Goal: Entertainment & Leisure: Consume media (video, audio)

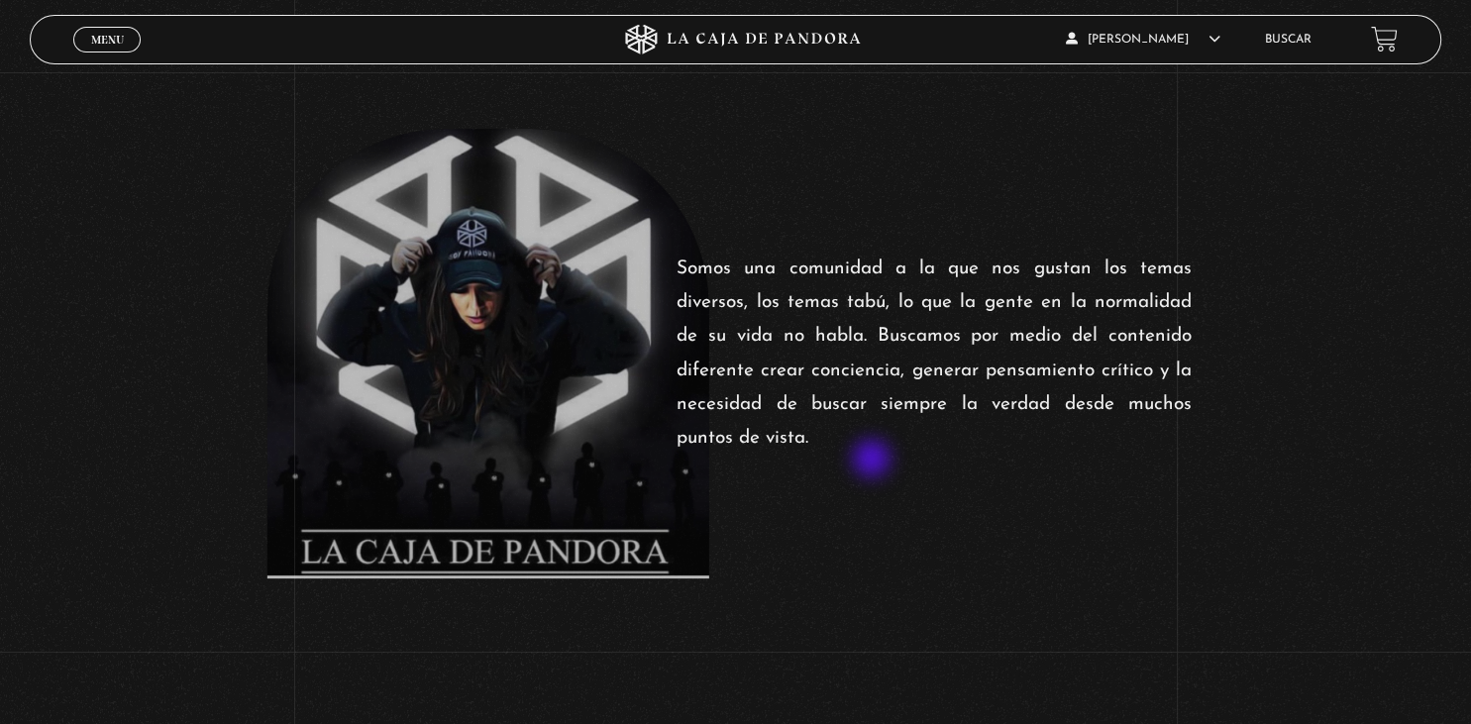
scroll to position [313, 0]
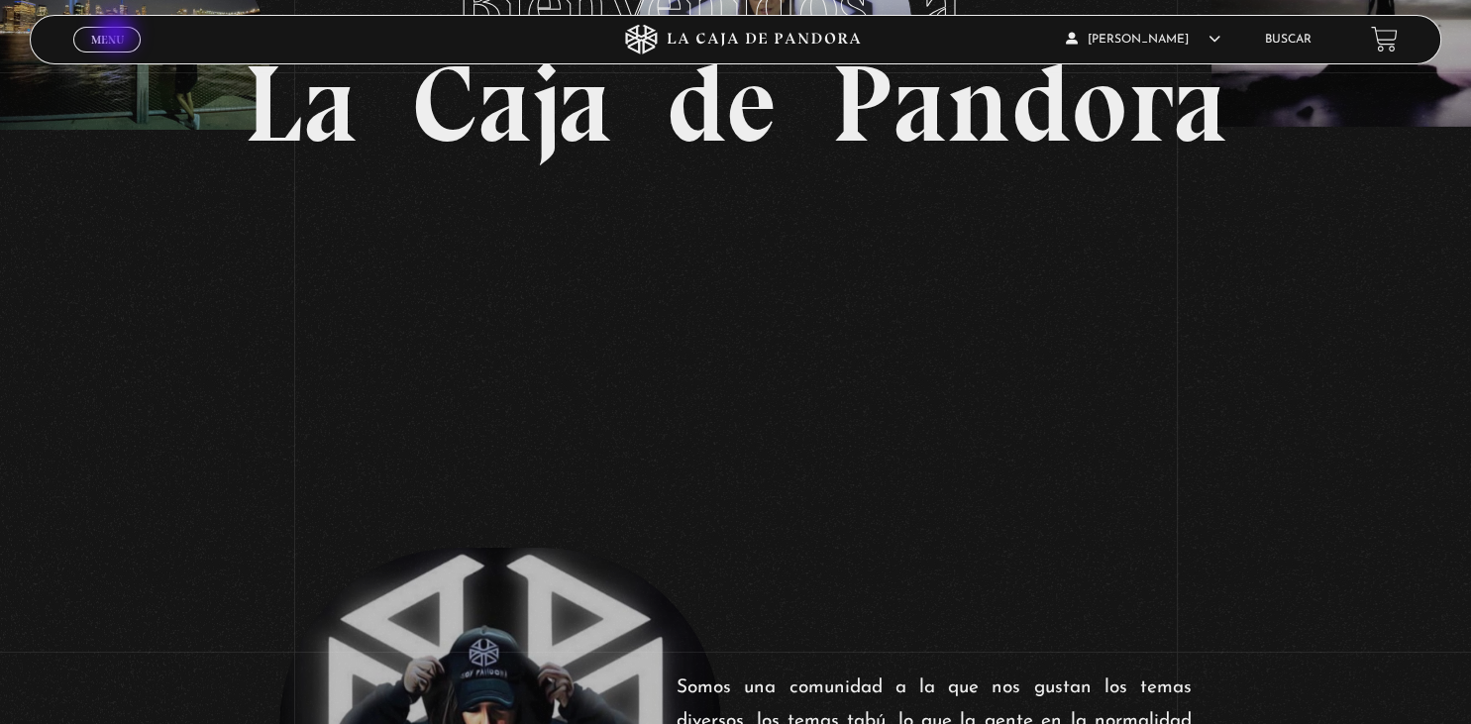
click at [117, 35] on span "Menu" at bounding box center [107, 40] width 33 height 12
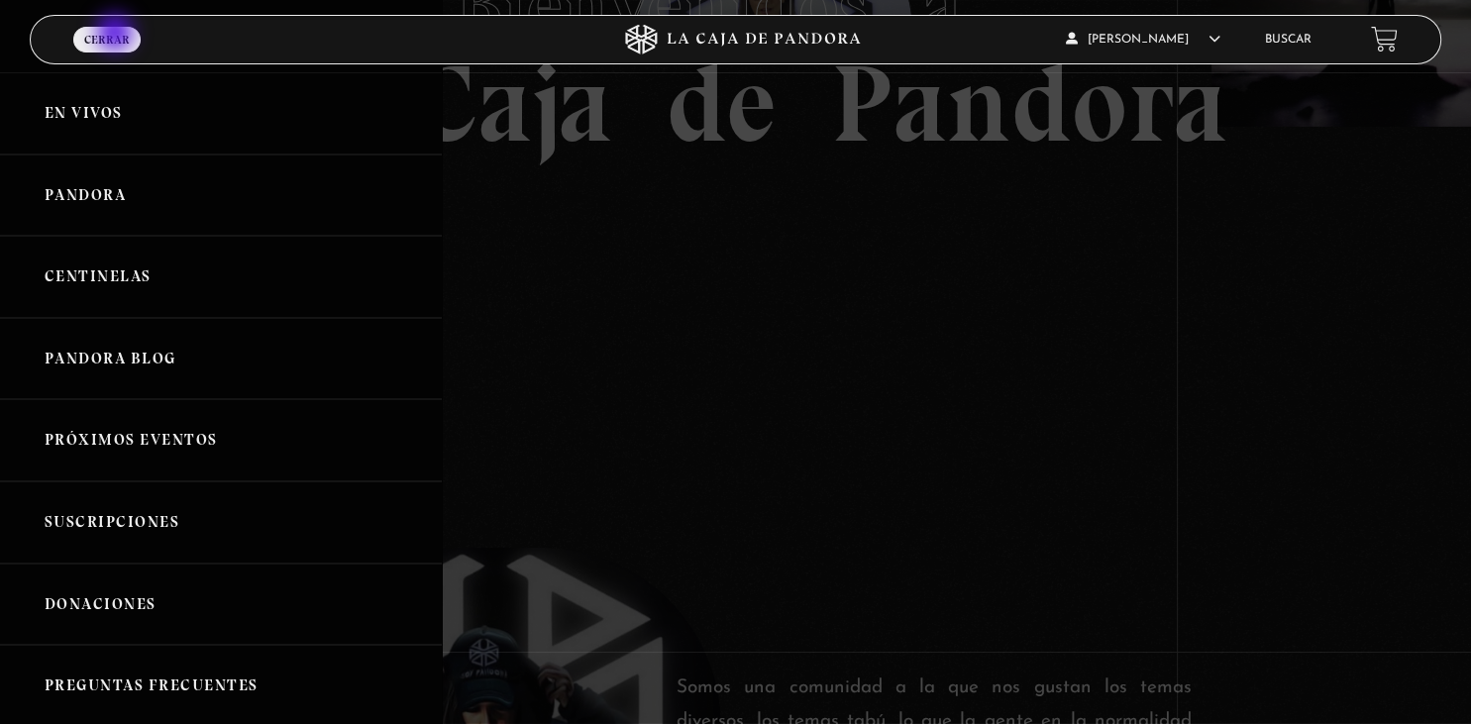
click at [117, 35] on span "Cerrar" at bounding box center [107, 40] width 46 height 12
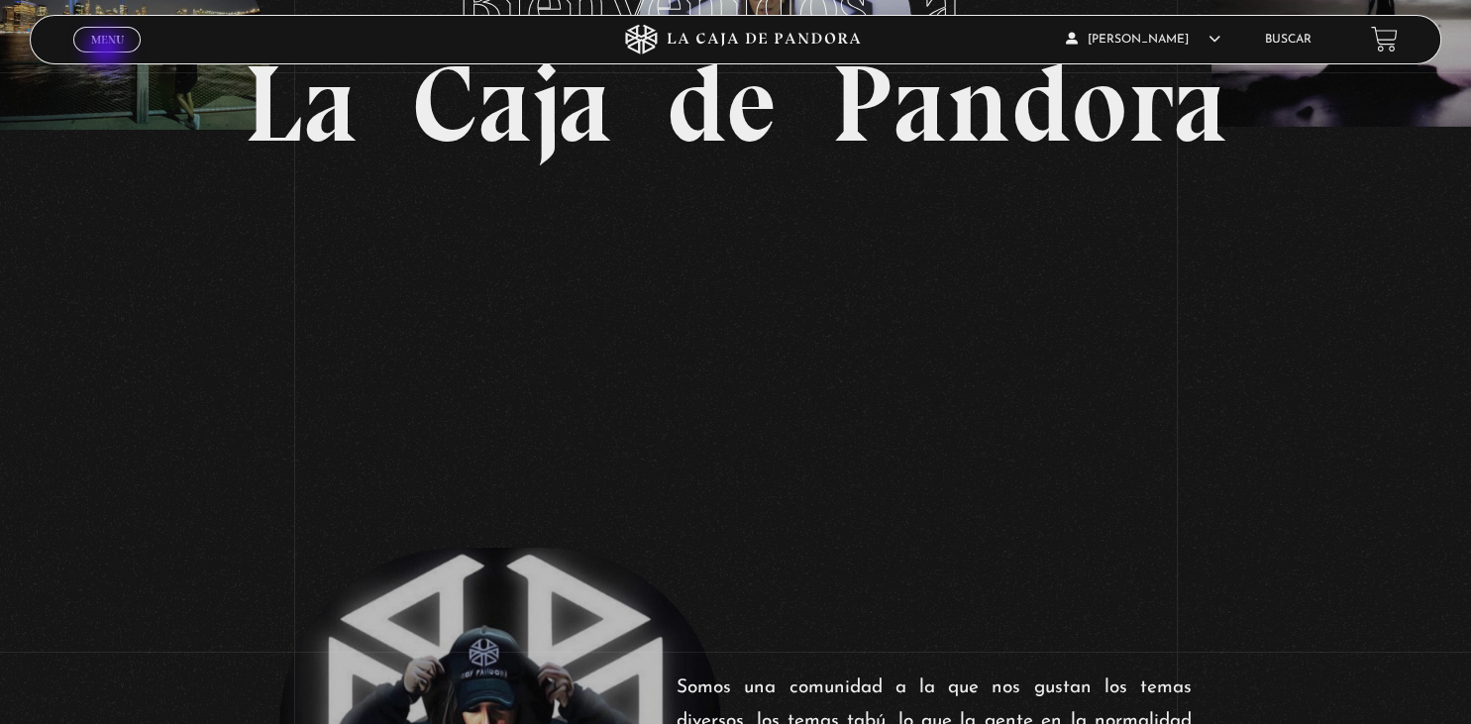
click at [108, 51] on span "Cerrar" at bounding box center [107, 57] width 47 height 14
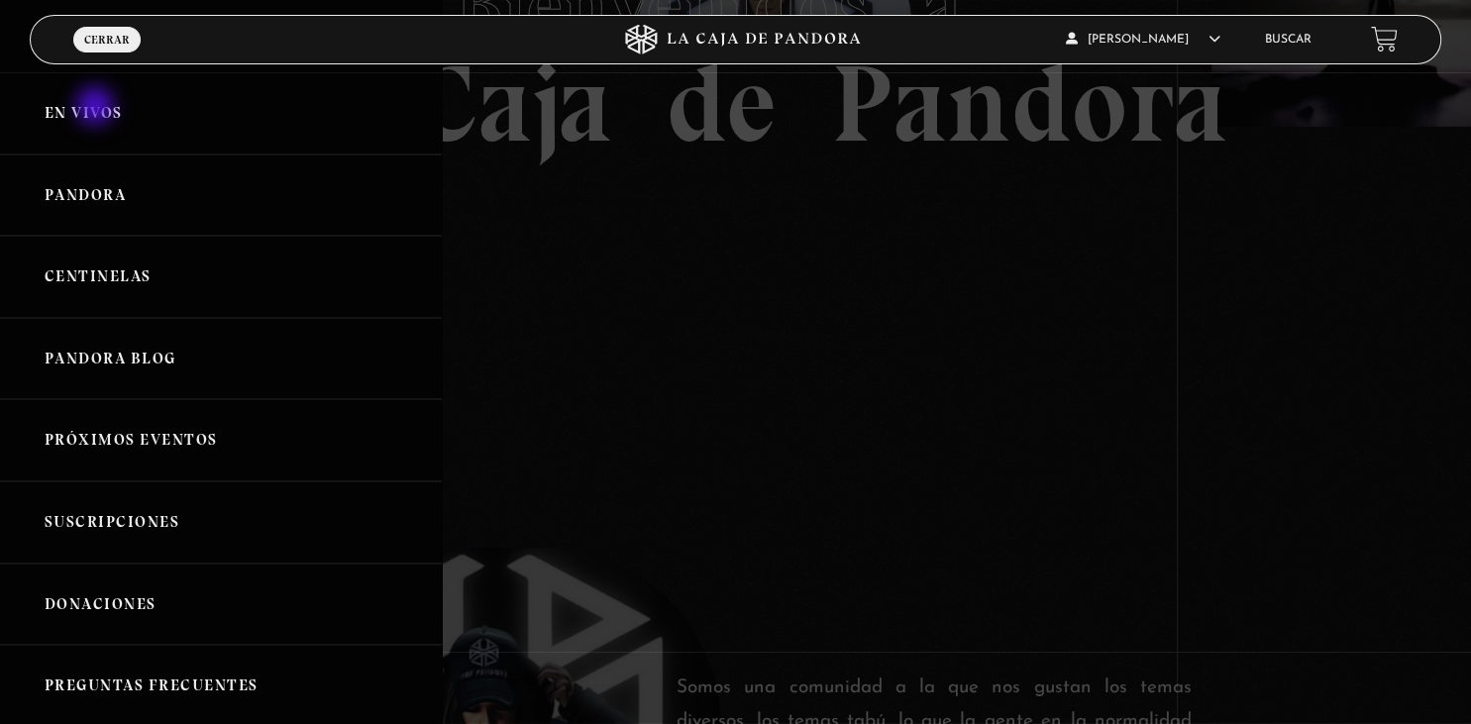
click at [97, 108] on link "En vivos" at bounding box center [221, 113] width 442 height 82
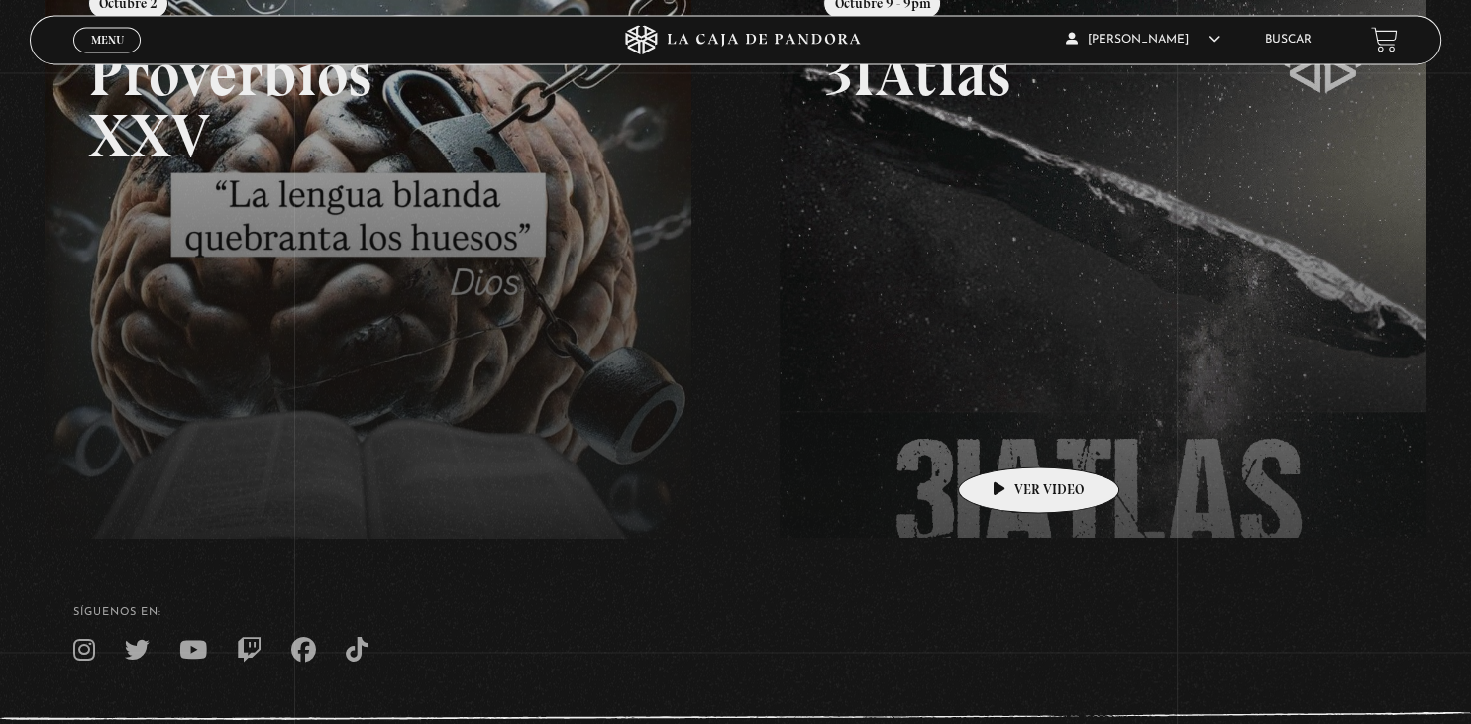
scroll to position [418, 0]
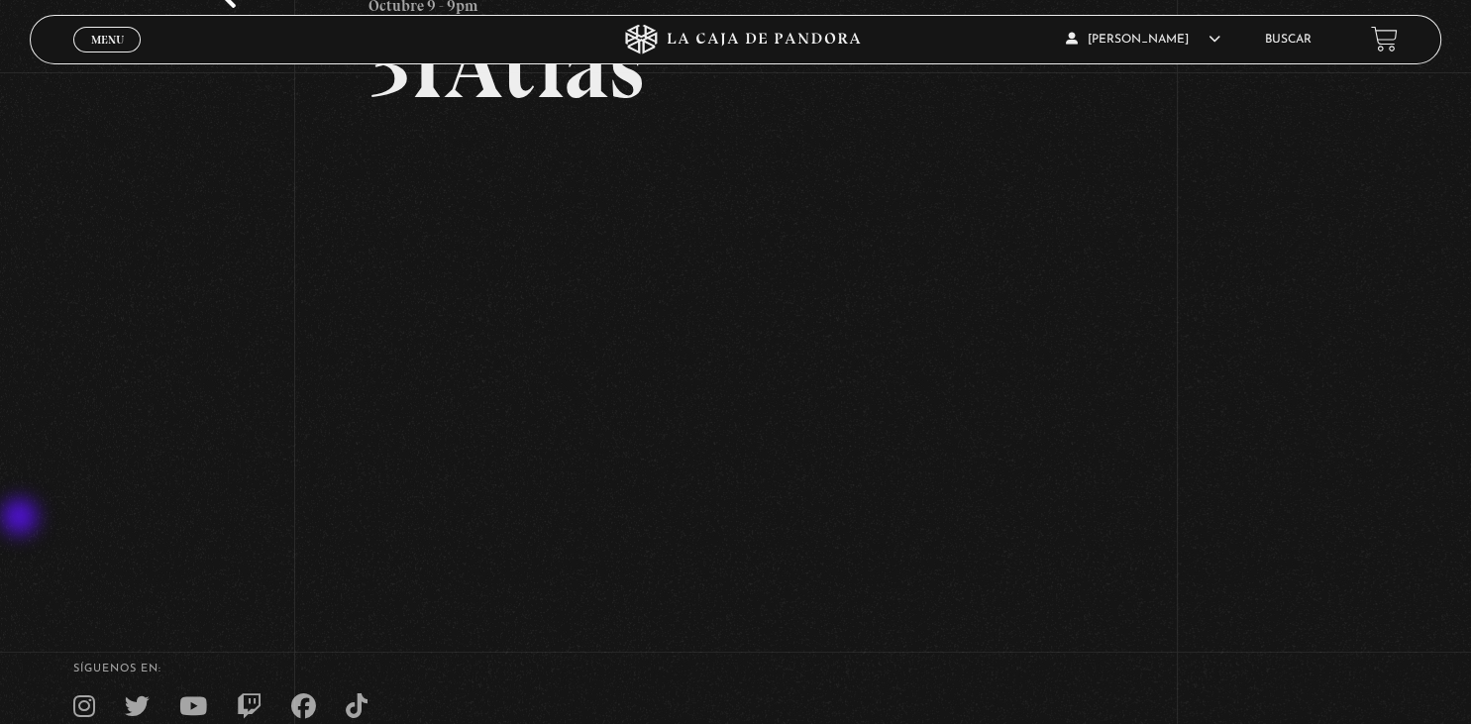
scroll to position [232, 0]
